Goal: Information Seeking & Learning: Learn about a topic

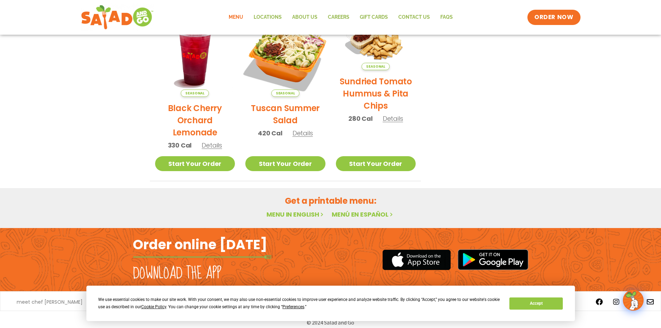
scroll to position [360, 0]
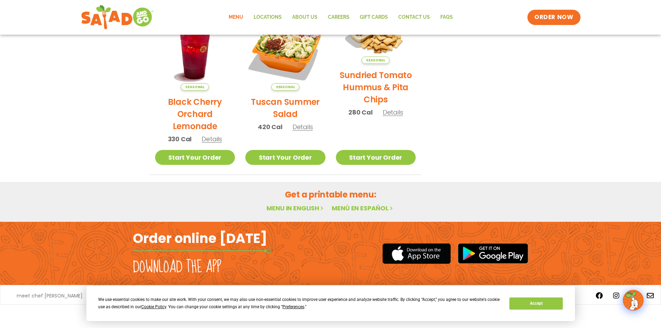
click at [239, 17] on link "Menu" at bounding box center [236, 17] width 25 height 16
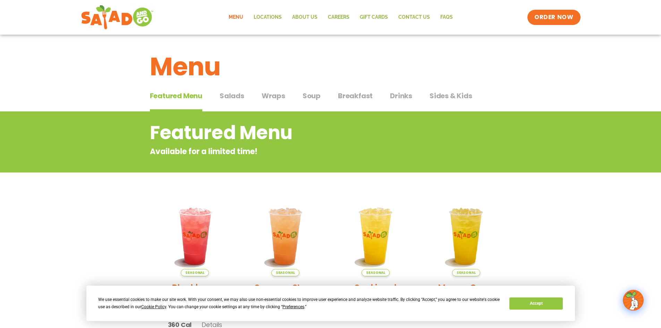
click at [457, 100] on span "Sides & Kids" at bounding box center [451, 96] width 43 height 10
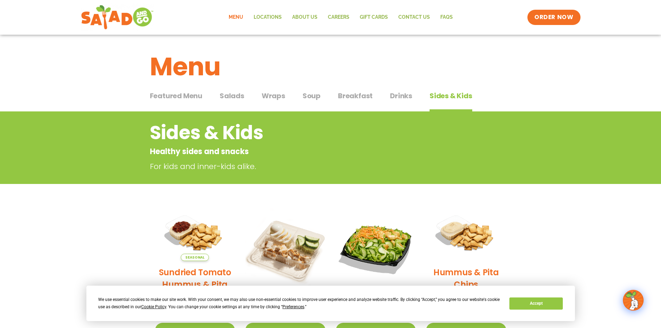
click at [397, 94] on span "Drinks" at bounding box center [401, 96] width 22 height 10
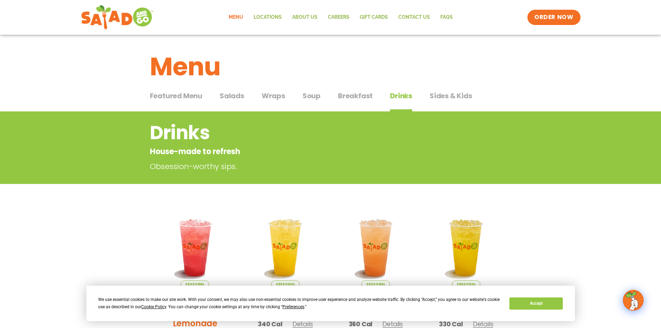
click at [300, 102] on div "Featured Menu Featured Menu Salads Salads Wraps Wraps Soup Soup Breakfast Break…" at bounding box center [331, 100] width 362 height 24
drag, startPoint x: 306, startPoint y: 96, endPoint x: 289, endPoint y: 92, distance: 17.7
click at [306, 95] on span "Soup" at bounding box center [312, 96] width 18 height 10
